Goal: Register for event/course

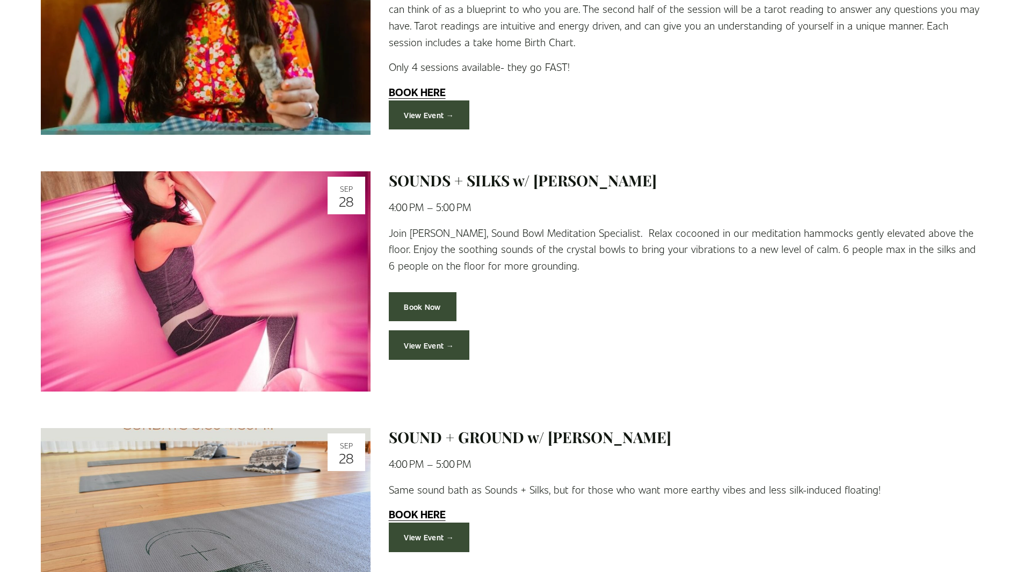
scroll to position [1558, 0]
click at [496, 182] on link "SOUNDS + SILKS w/ [PERSON_NAME]" at bounding box center [523, 180] width 268 height 20
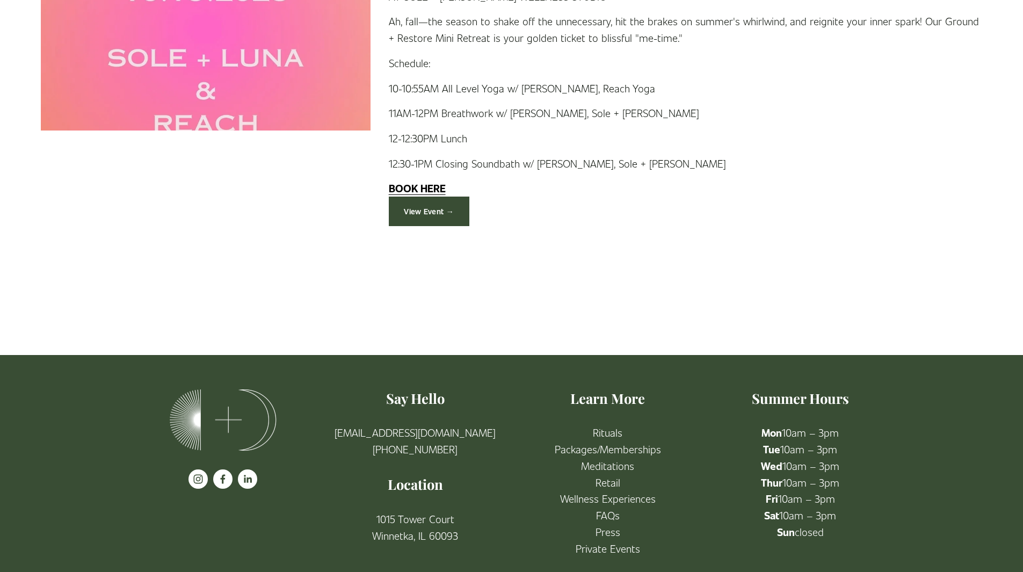
scroll to position [2847, 0]
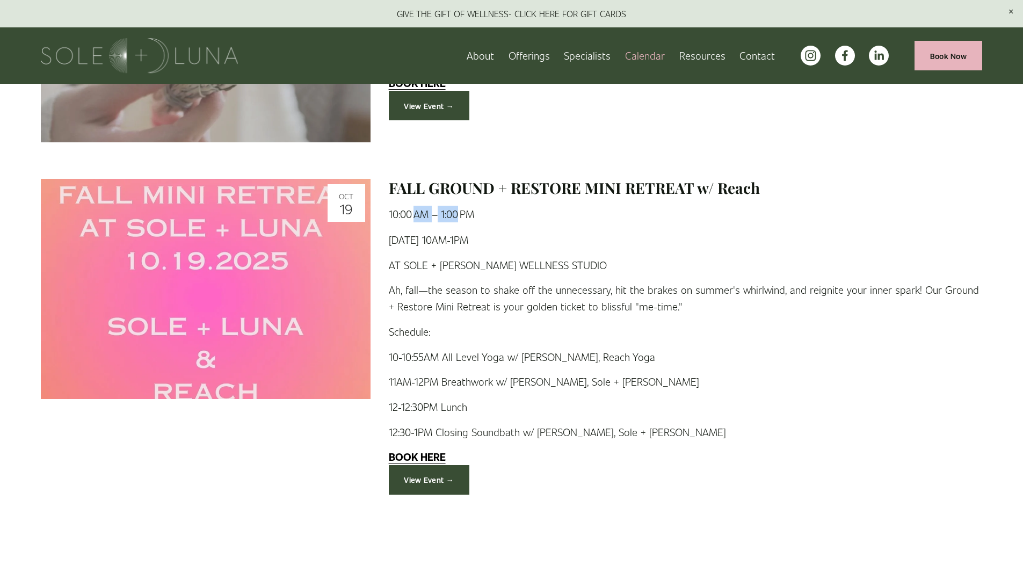
drag, startPoint x: 451, startPoint y: 213, endPoint x: 469, endPoint y: 214, distance: 17.8
click at [466, 214] on span "10:00 AM 1:00 PM" at bounding box center [431, 213] width 85 height 13
click at [474, 215] on li "10:00 AM 1:00 PM" at bounding box center [686, 214] width 594 height 17
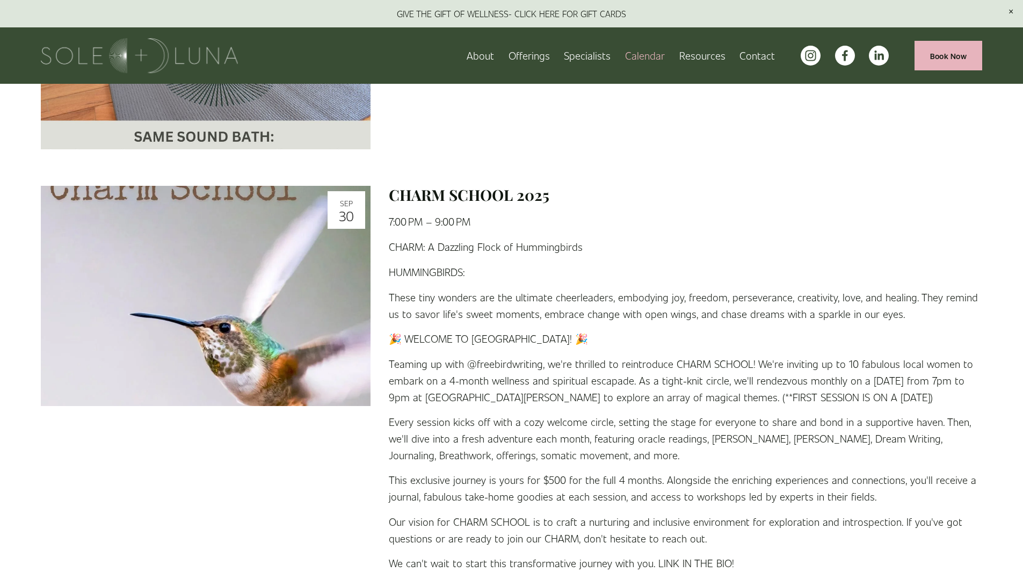
scroll to position [1693, 0]
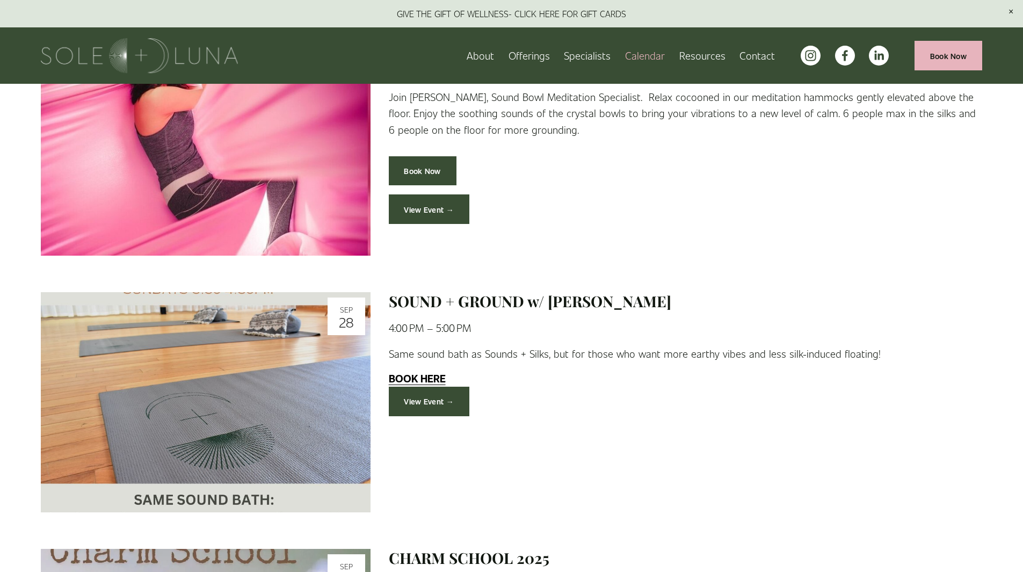
click at [133, 52] on img at bounding box center [139, 55] width 197 height 35
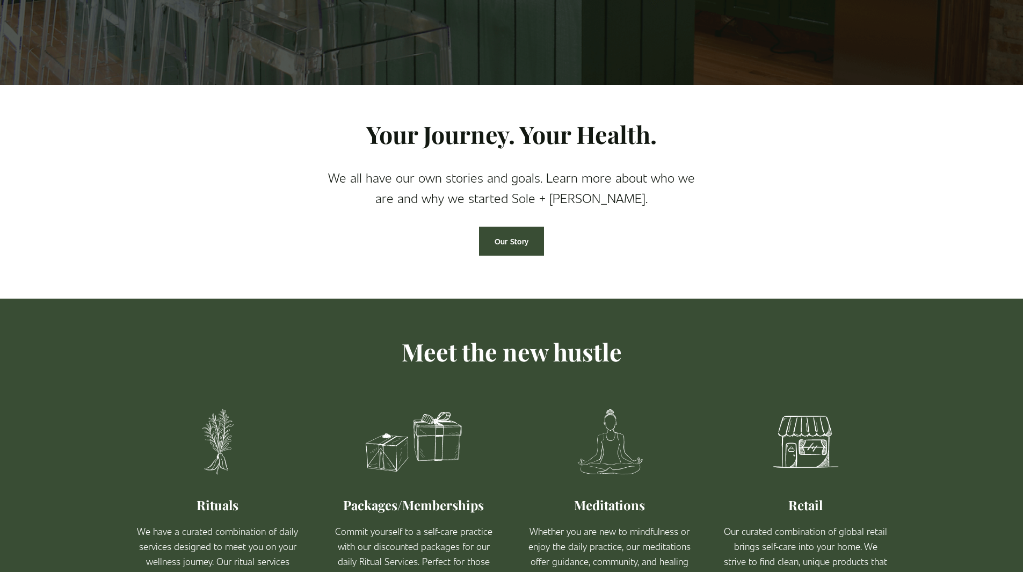
scroll to position [243, 0]
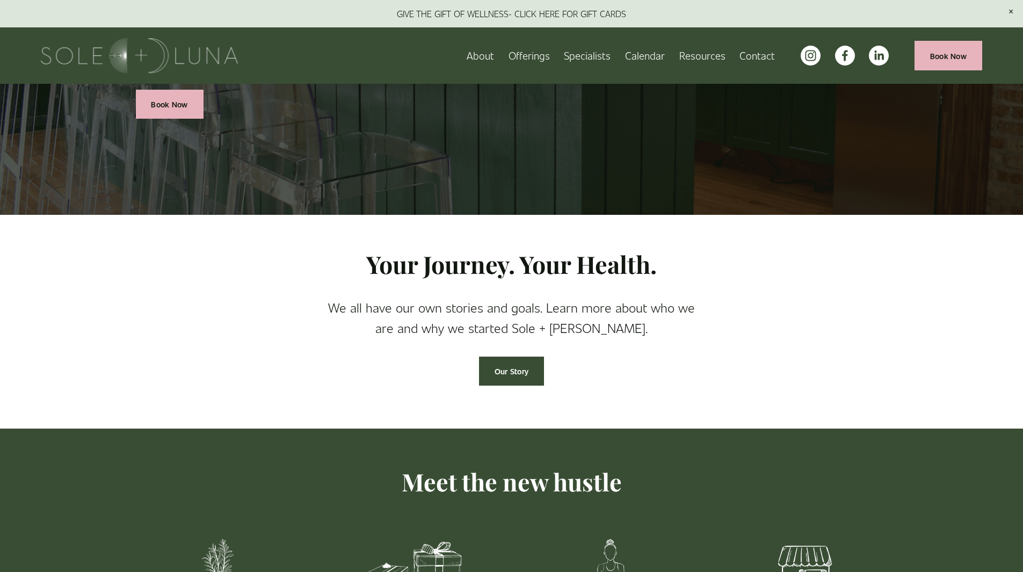
click at [948, 50] on link "Book Now" at bounding box center [949, 56] width 68 height 30
